Goal: Contribute content

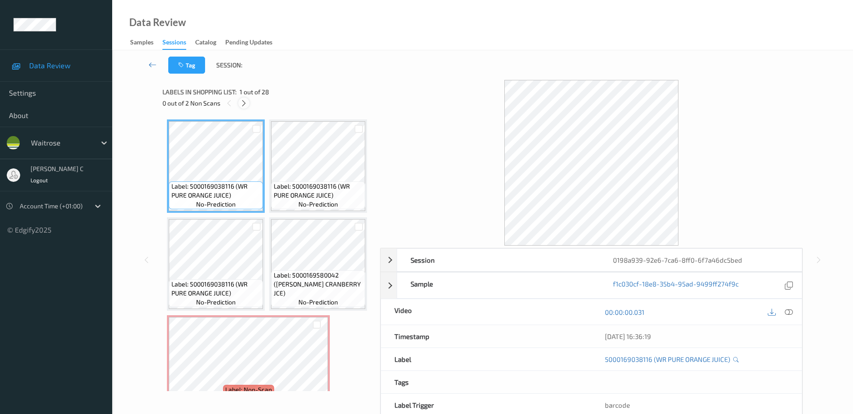
click at [242, 105] on icon at bounding box center [244, 103] width 8 height 8
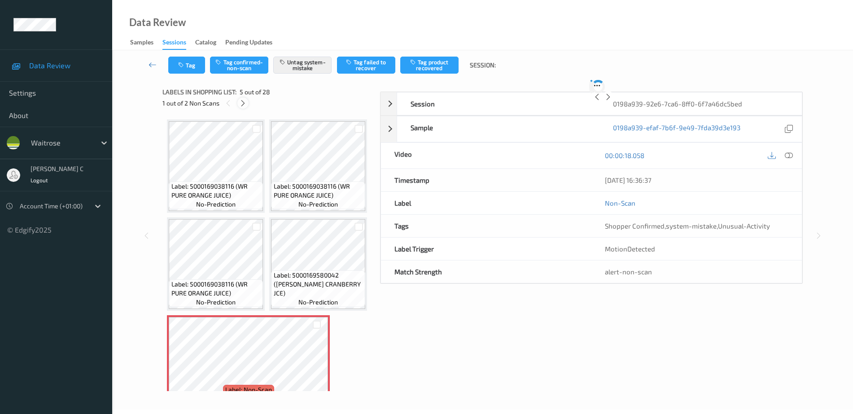
scroll to position [298, 0]
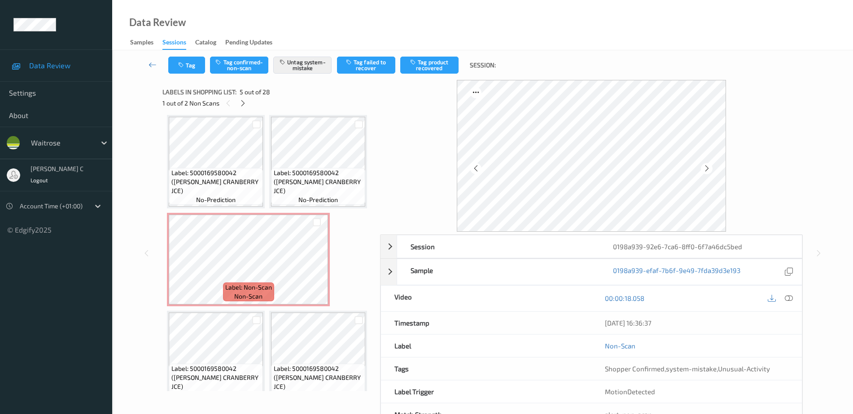
click at [320, 75] on icon at bounding box center [317, 71] width 8 height 8
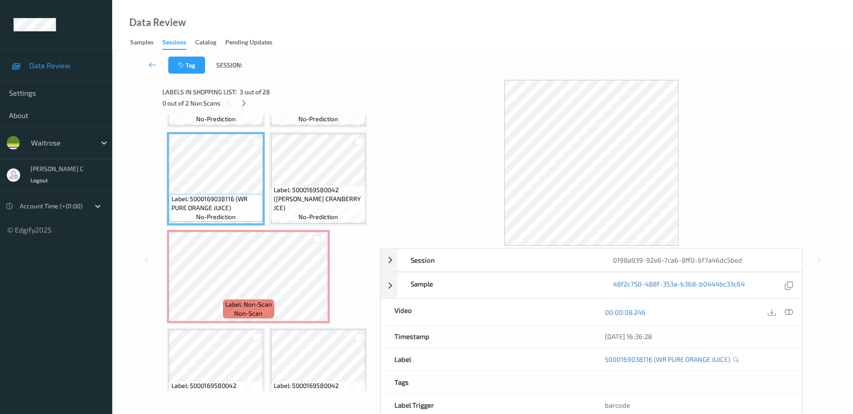
scroll to position [0, 0]
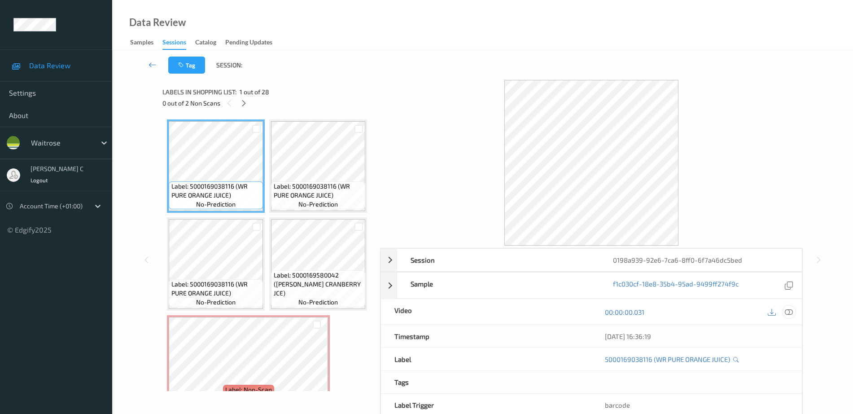
click at [790, 309] on icon at bounding box center [789, 312] width 8 height 8
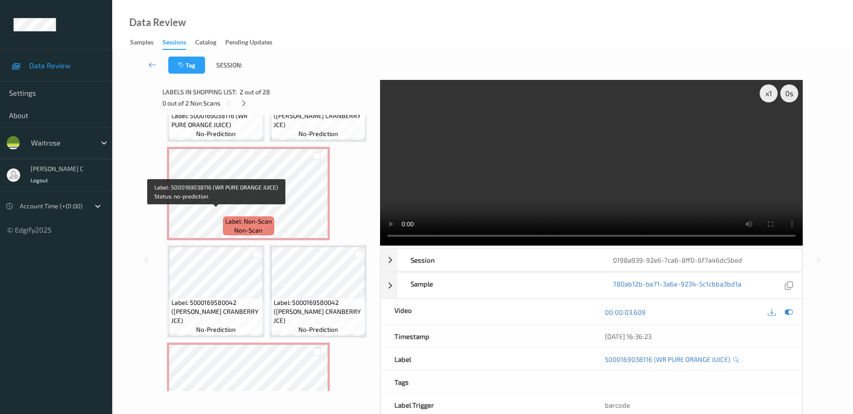
click at [225, 138] on span "no-prediction" at bounding box center [215, 133] width 39 height 9
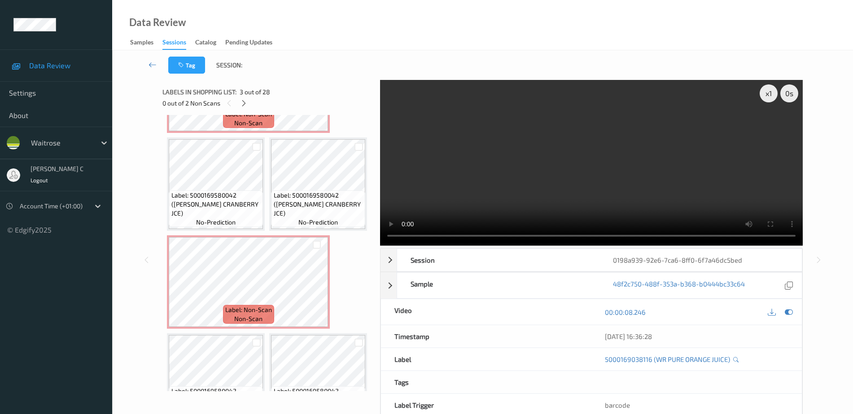
scroll to position [280, 0]
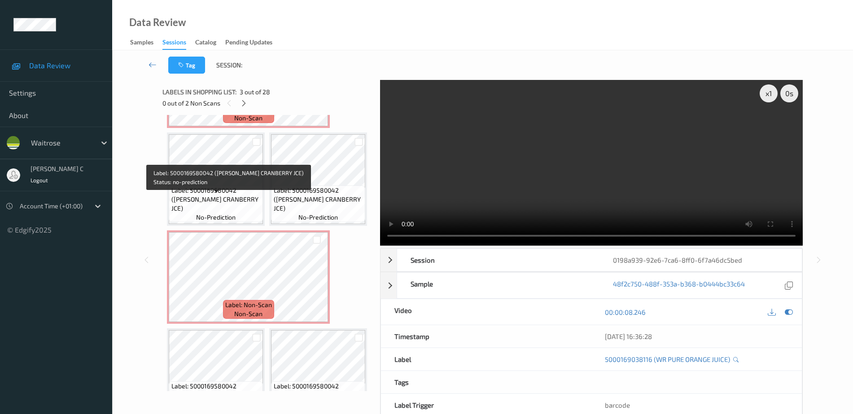
click at [274, 17] on span "Label: 5000169580042 ([PERSON_NAME] CRANBERRY JCE)" at bounding box center [319, 3] width 90 height 27
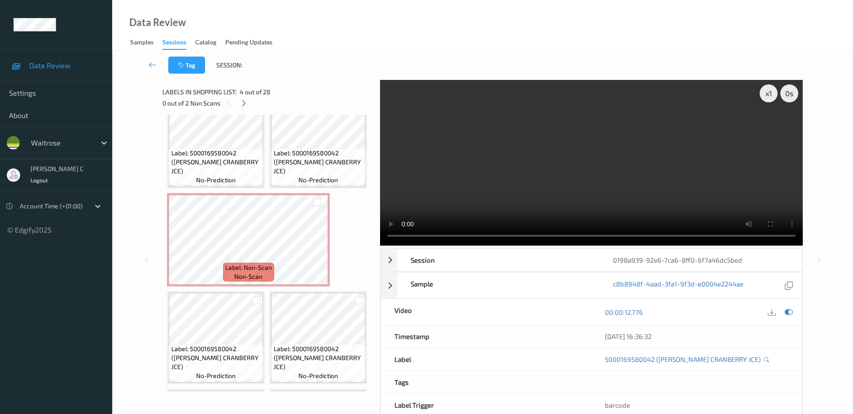
scroll to position [337, 0]
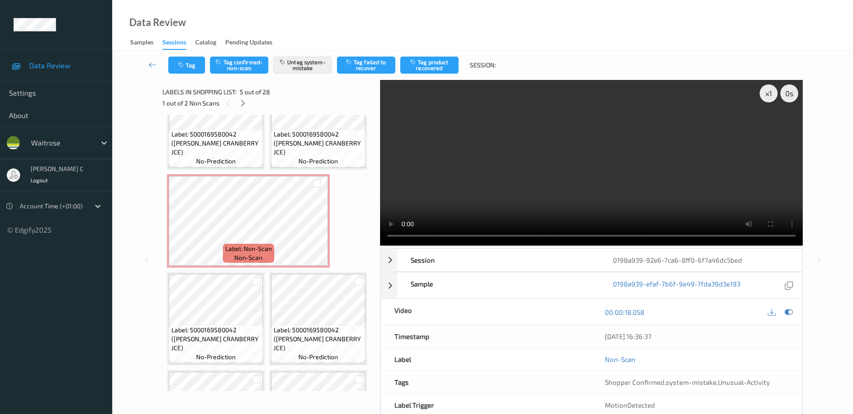
click at [317, 37] on icon at bounding box center [317, 33] width 8 height 8
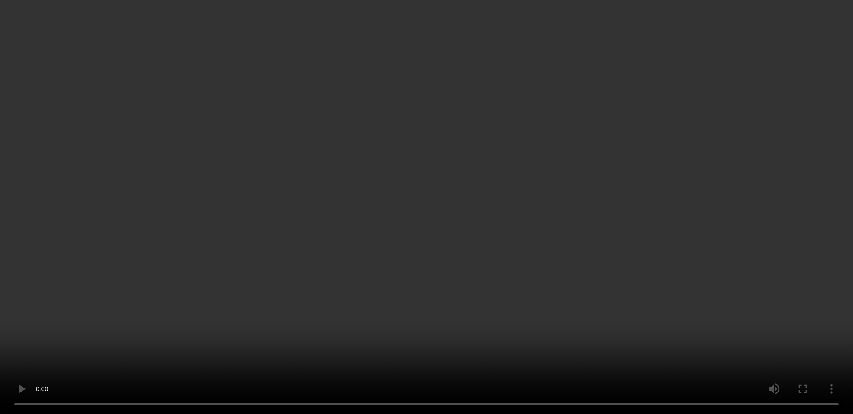
scroll to position [617, 0]
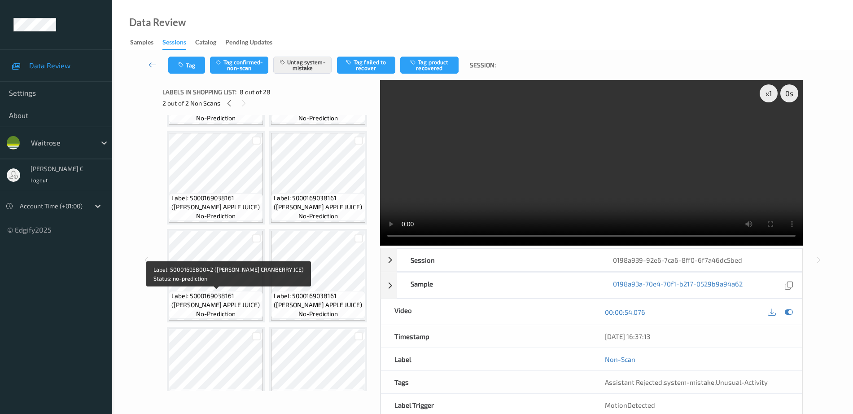
click at [228, 16] on span "Label: 5000169580042 ([PERSON_NAME] CRANBERRY JCE)" at bounding box center [216, 2] width 90 height 27
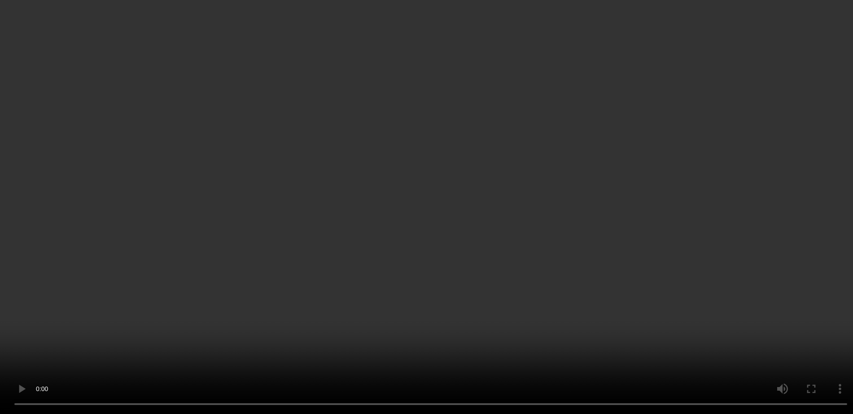
scroll to position [505, 0]
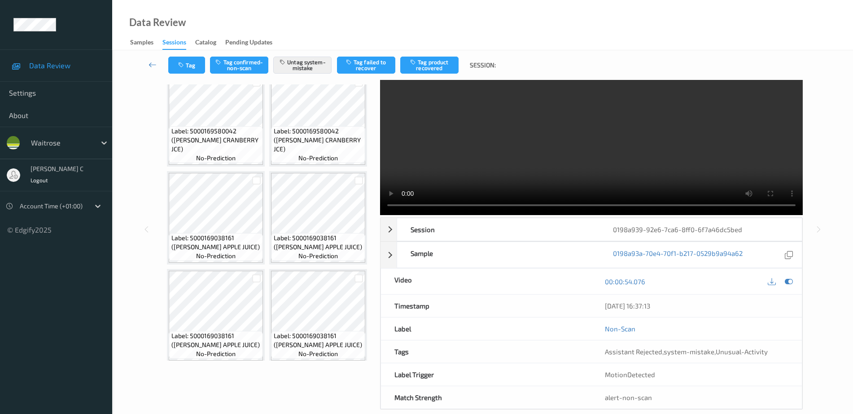
scroll to position [44, 0]
